Goal: Task Accomplishment & Management: Use online tool/utility

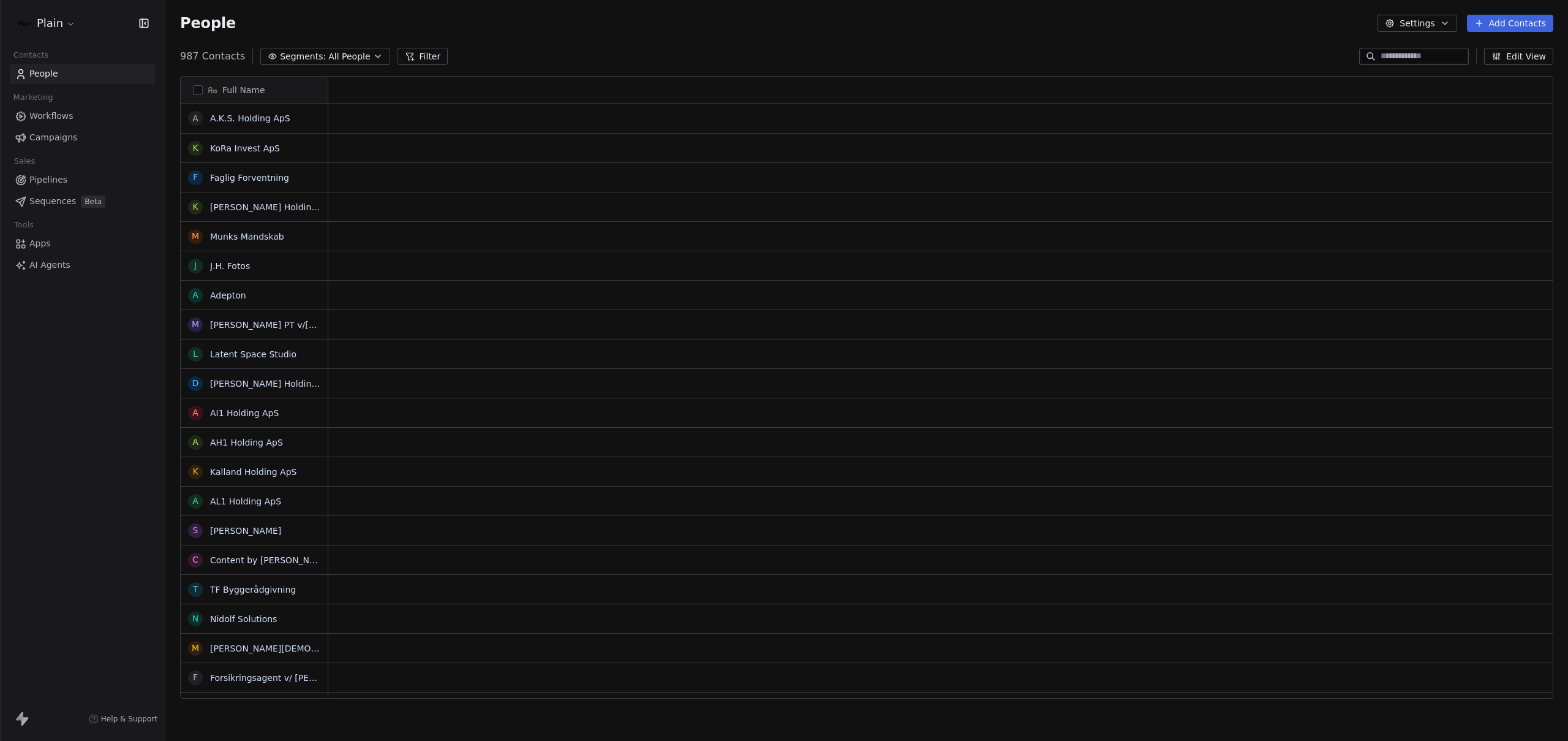
scroll to position [10, 10]
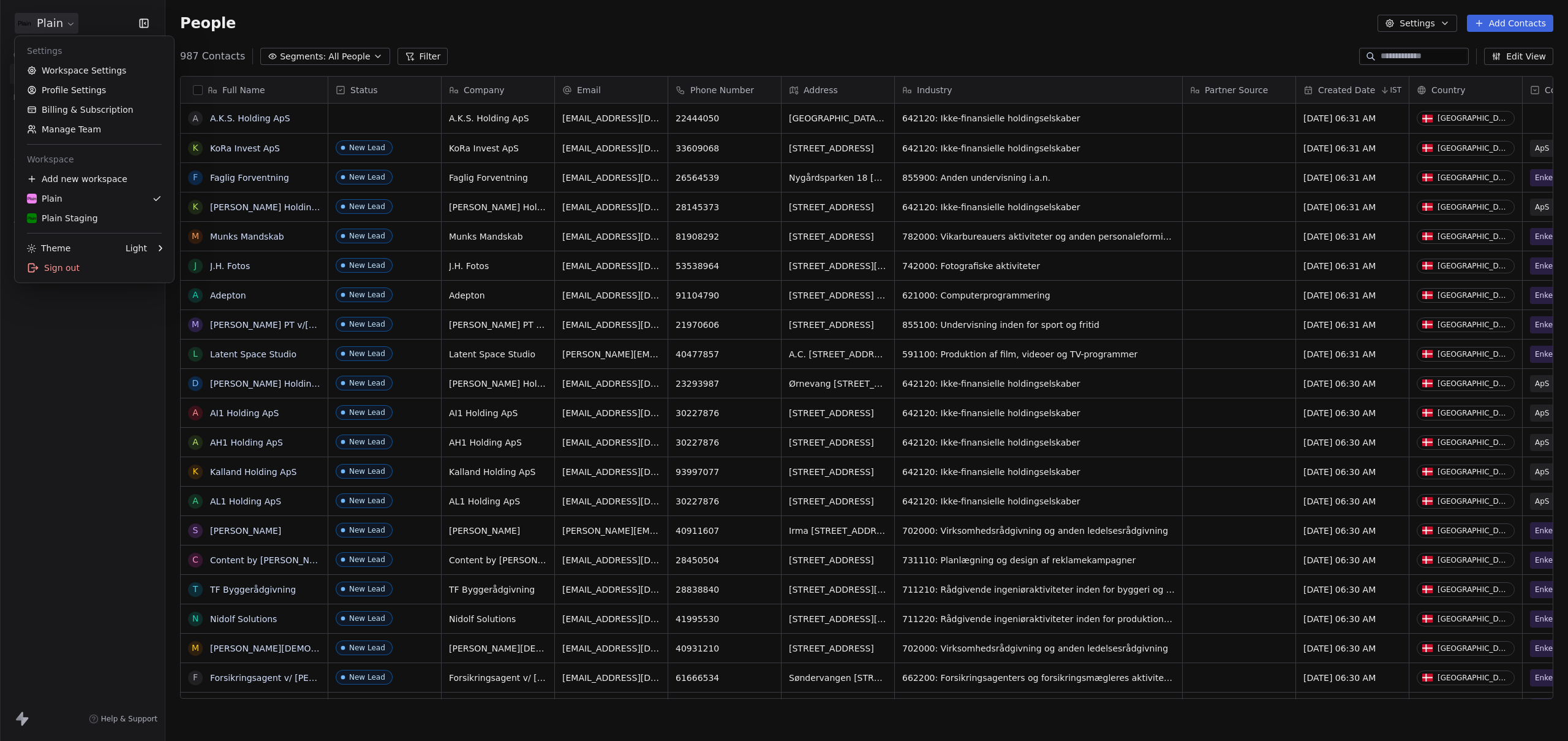
click at [59, 19] on html "Plain Contacts People Marketing Workflows Campaigns Sales Pipelines Sequences B…" at bounding box center [784, 370] width 1568 height 741
click at [627, 31] on html "Plain Contacts People Marketing Workflows Campaigns Sales Pipelines Sequences B…" at bounding box center [784, 370] width 1568 height 741
click at [56, 119] on span "Workflows" at bounding box center [51, 116] width 44 height 13
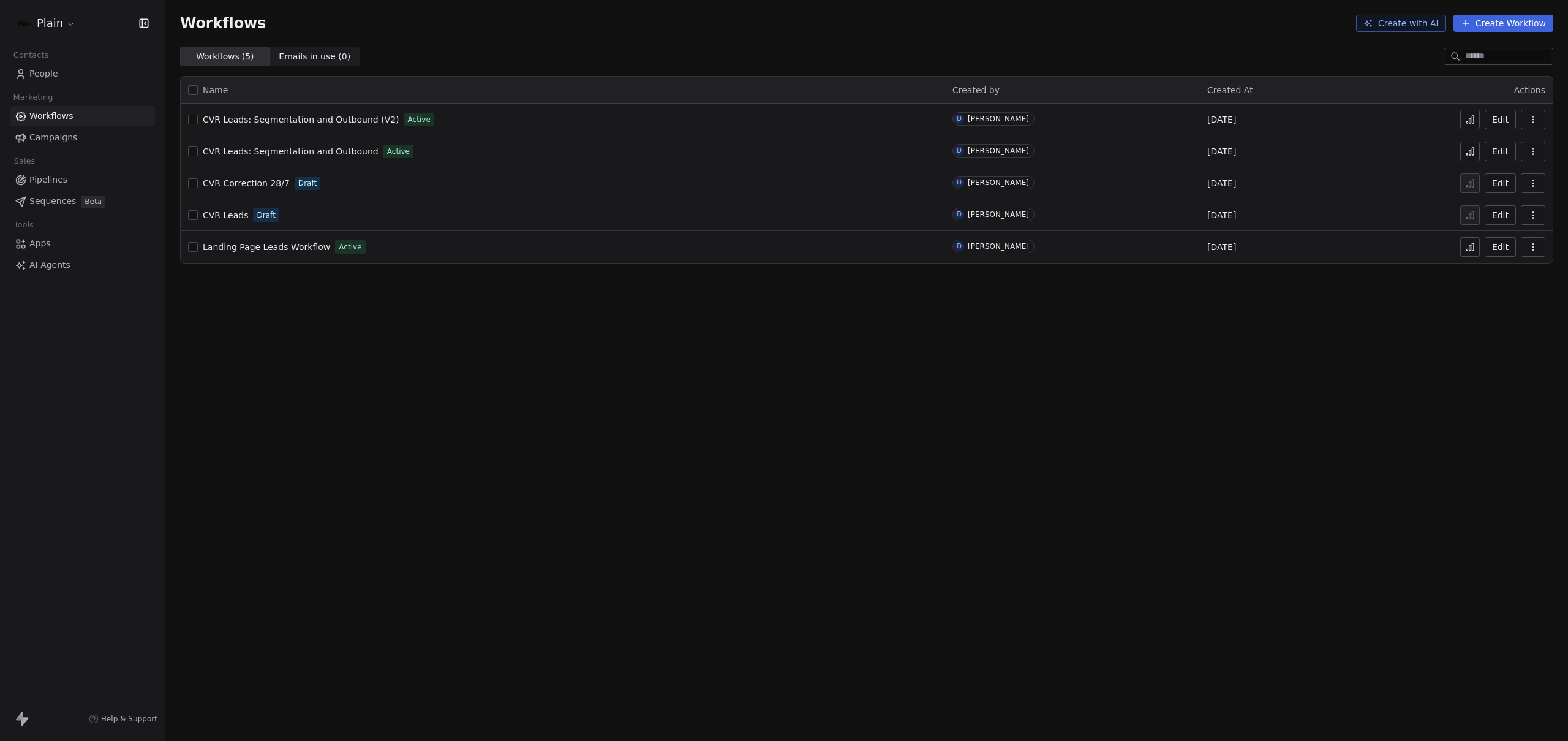
click at [668, 543] on div "Workflows Create with AI Create Workflow Workflows ( 5 ) Workflows ( 5 ) Emails…" at bounding box center [867, 370] width 1403 height 741
click at [1478, 119] on button at bounding box center [1470, 120] width 20 height 20
click at [1474, 120] on icon at bounding box center [1472, 120] width 2 height 7
click at [311, 119] on span "CVR Leads: Segmentation and Outbound (V2)" at bounding box center [301, 120] width 197 height 10
